Goal: Find specific page/section: Find specific page/section

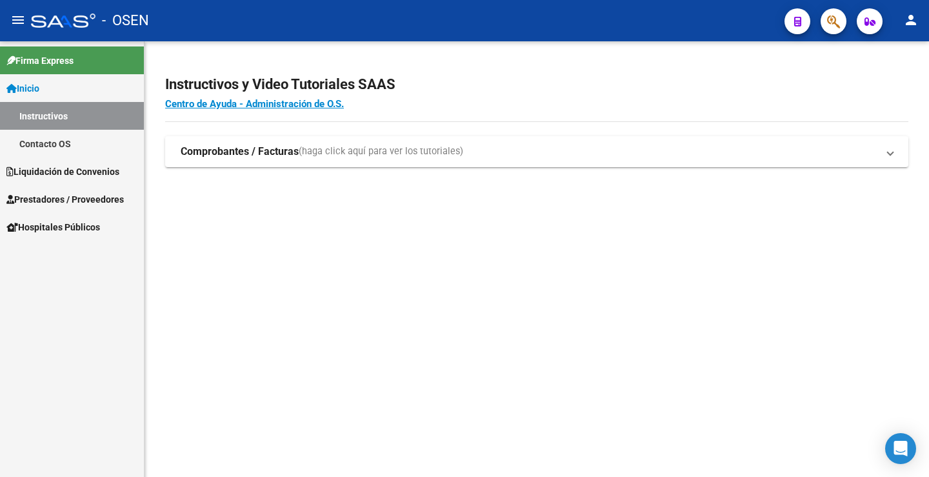
click at [55, 121] on link "Instructivos" at bounding box center [72, 116] width 144 height 28
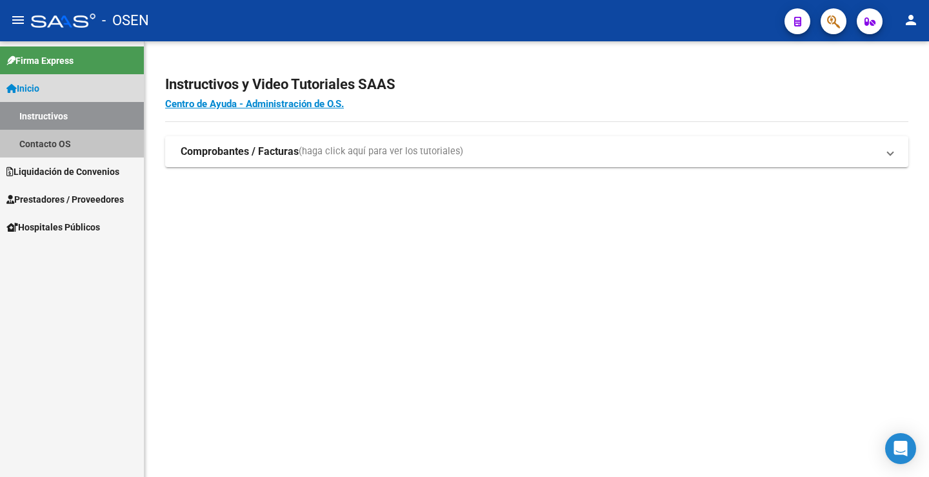
click at [61, 145] on link "Contacto OS" at bounding box center [72, 144] width 144 height 28
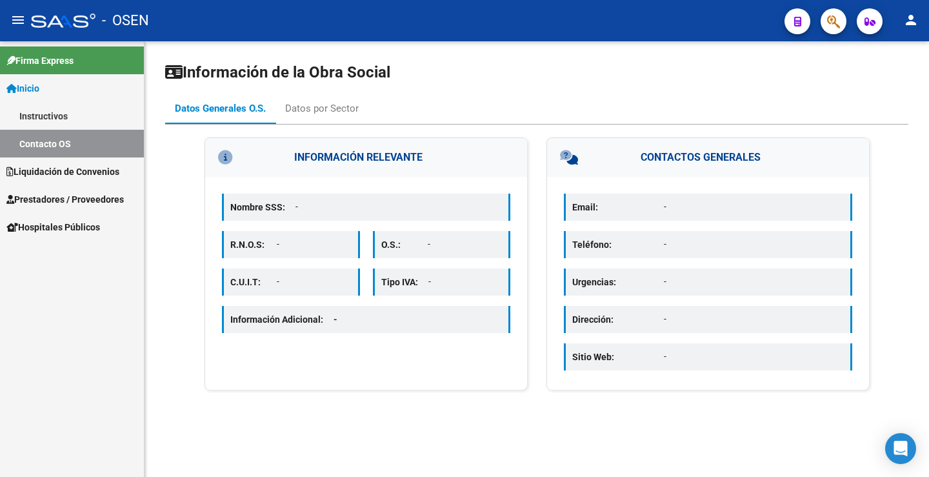
click at [63, 172] on span "Liquidación de Convenios" at bounding box center [62, 172] width 113 height 14
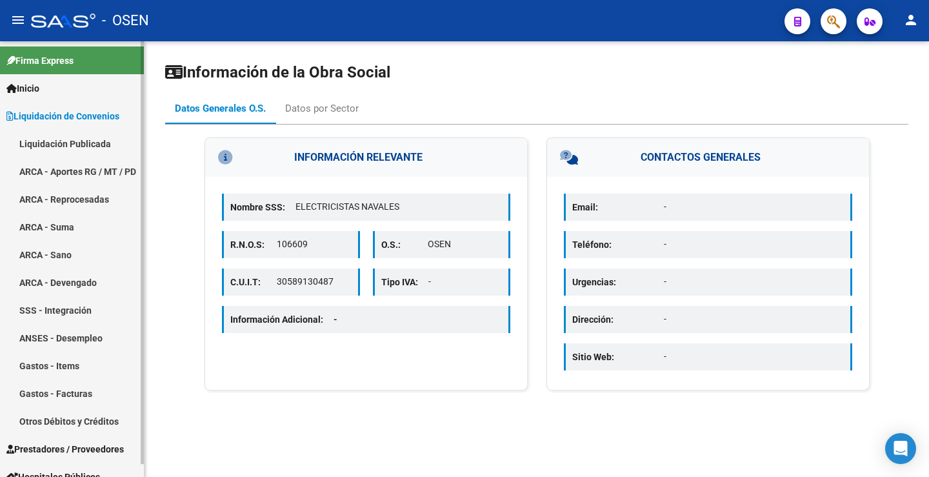
click at [87, 283] on link "ARCA - Devengado" at bounding box center [72, 282] width 144 height 28
